Goal: Task Accomplishment & Management: Manage account settings

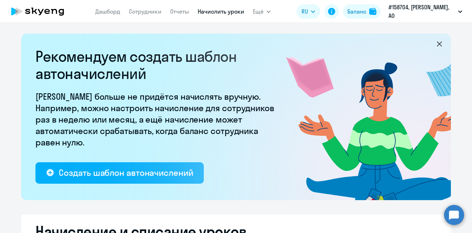
select select "10"
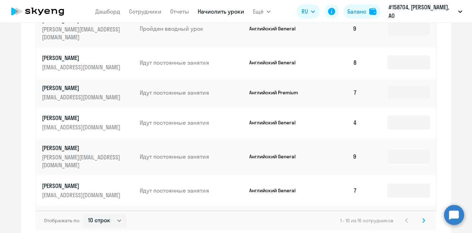
scroll to position [506, 0]
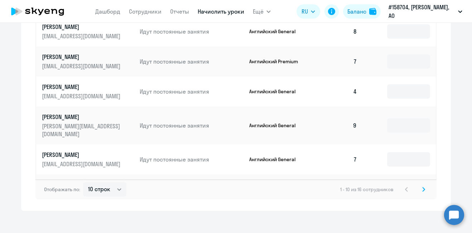
click at [423, 188] on icon at bounding box center [424, 190] width 2 height 4
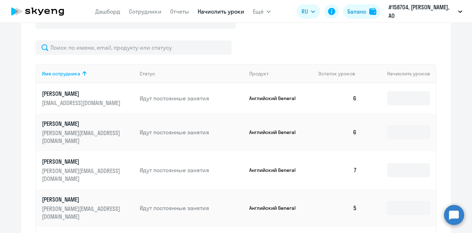
scroll to position [293, 0]
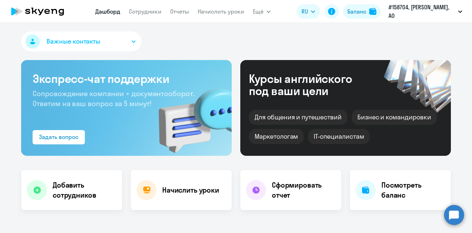
click at [182, 190] on h4 "Начислить уроки" at bounding box center [190, 190] width 57 height 10
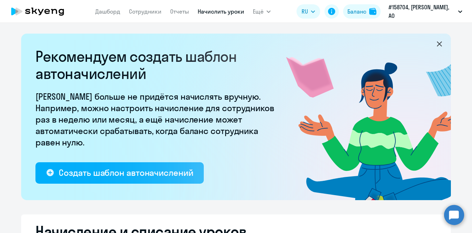
select select "10"
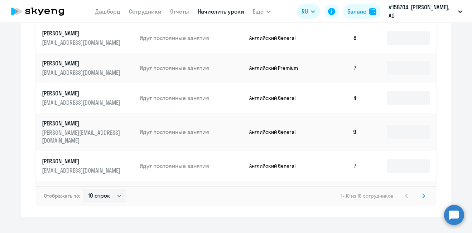
scroll to position [506, 0]
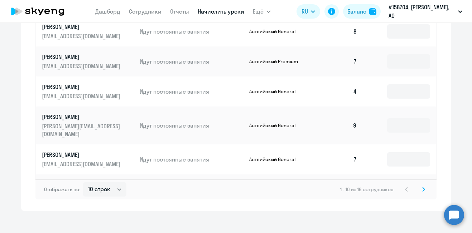
click at [422, 187] on icon at bounding box center [423, 189] width 3 height 5
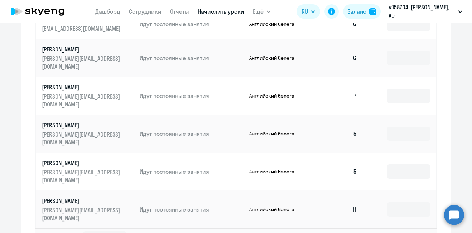
scroll to position [379, 0]
